Goal: Book appointment/travel/reservation

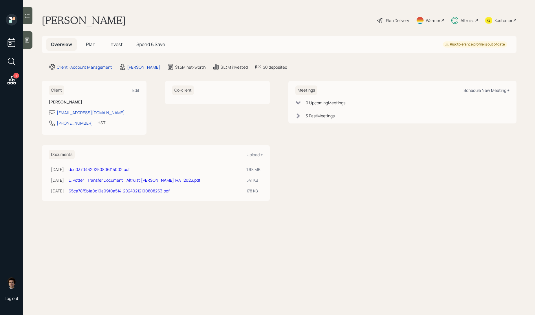
click at [476, 90] on div "Schedule New Meeting +" at bounding box center [486, 90] width 46 height 6
select select "59554aeb-d739-4552-90b9-0d27d70b4bf7"
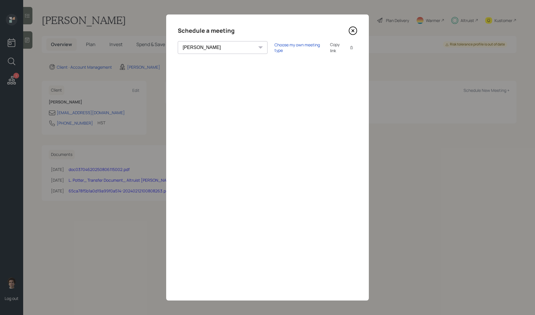
click at [330, 50] on div "Copy link" at bounding box center [336, 47] width 13 height 12
